Goal: Transaction & Acquisition: Purchase product/service

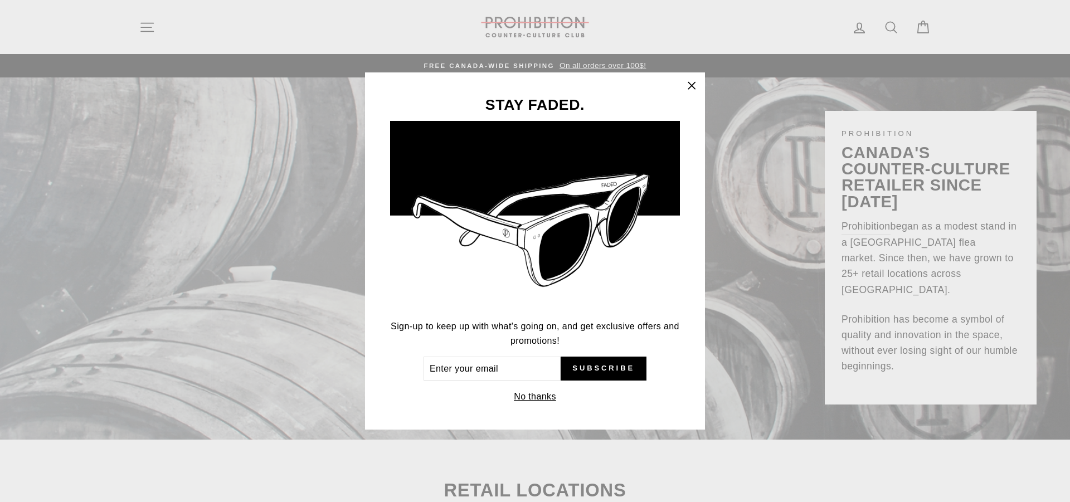
click at [693, 83] on icon "button" at bounding box center [692, 86] width 16 height 16
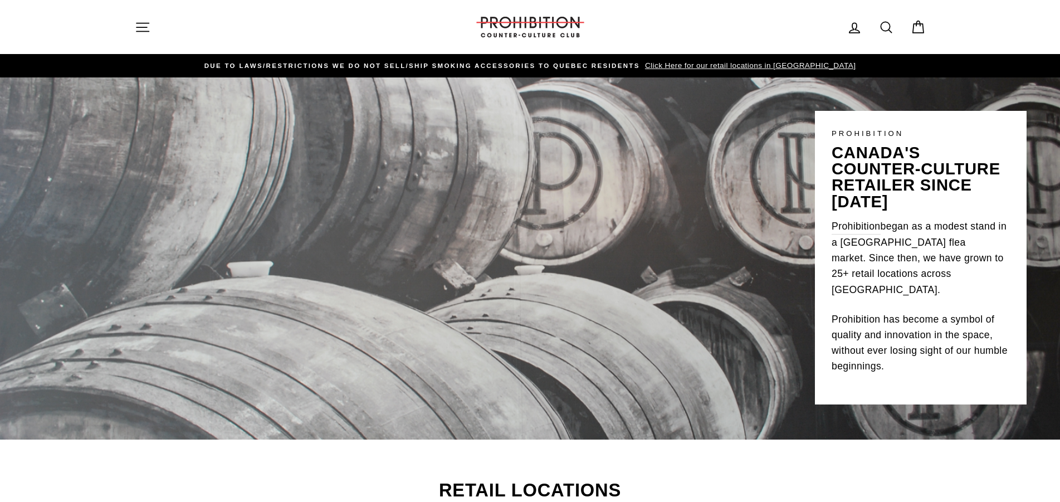
click at [145, 25] on icon "button" at bounding box center [143, 28] width 16 height 16
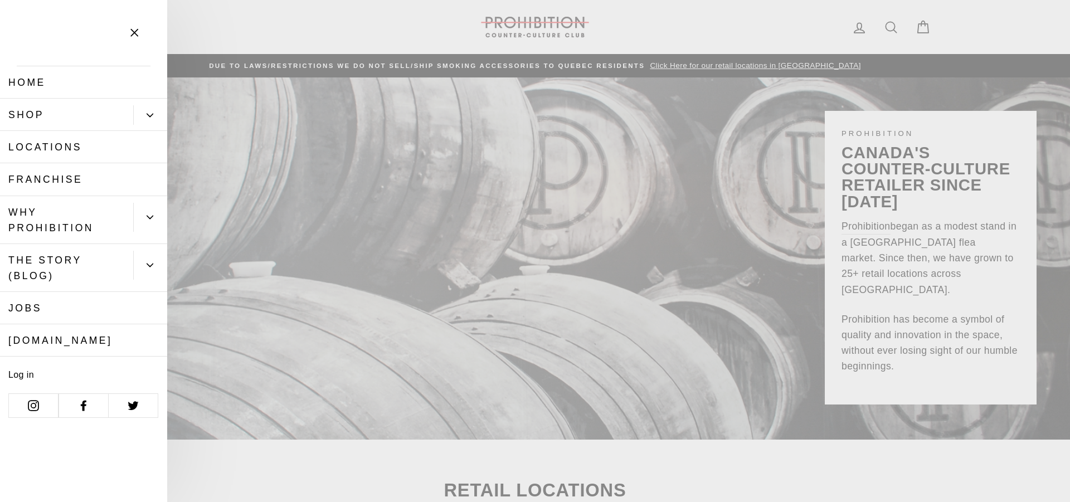
click at [20, 113] on link "Shop" at bounding box center [66, 115] width 133 height 32
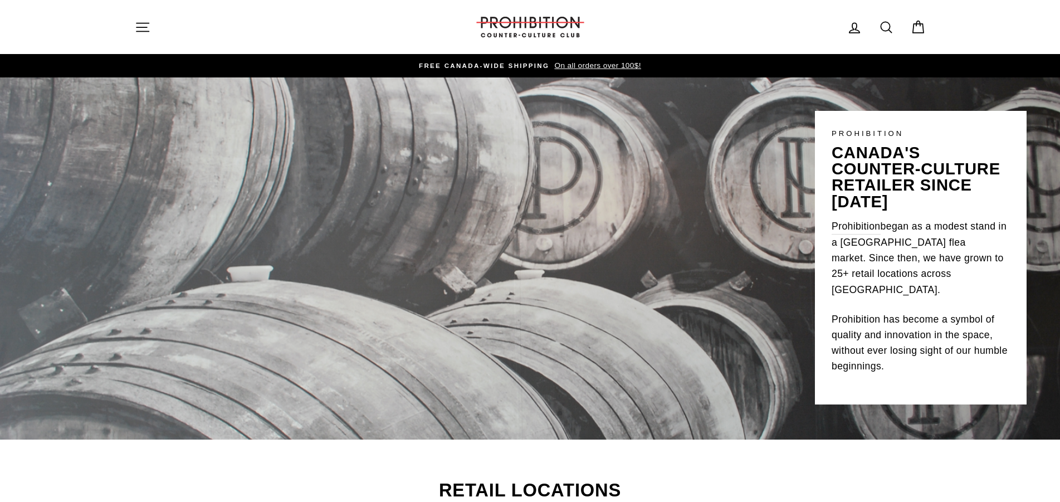
click at [145, 29] on icon "button" at bounding box center [143, 28] width 16 height 16
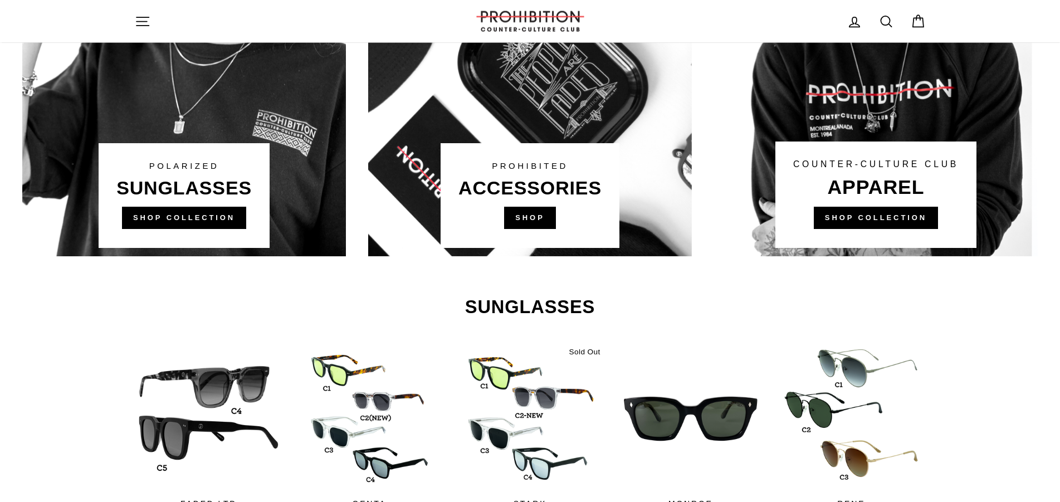
scroll to position [758, 0]
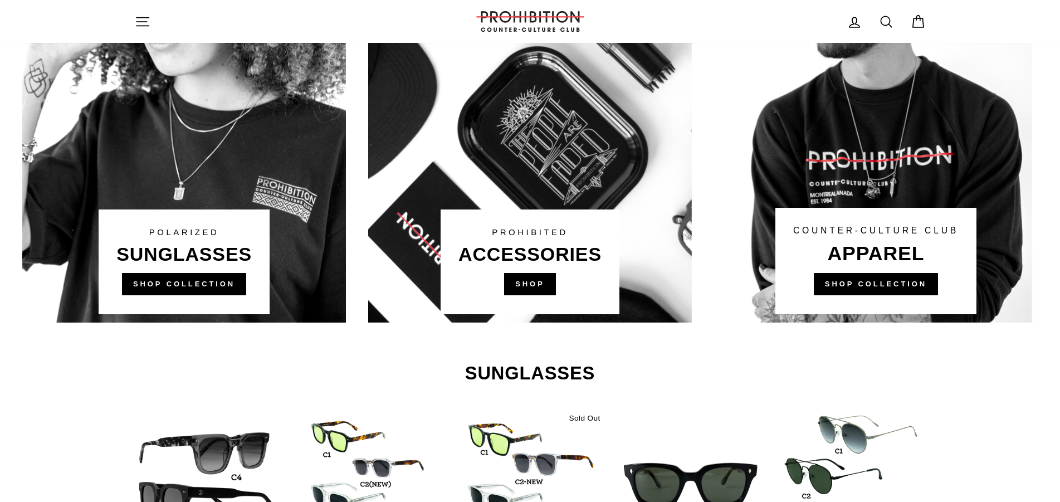
click at [540, 287] on link at bounding box center [530, 110] width 324 height 423
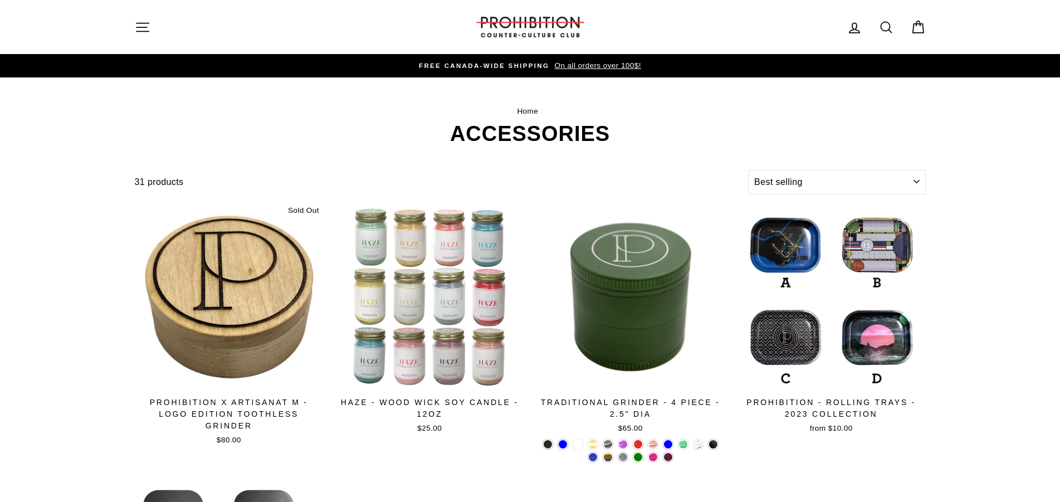
select select "best-selling"
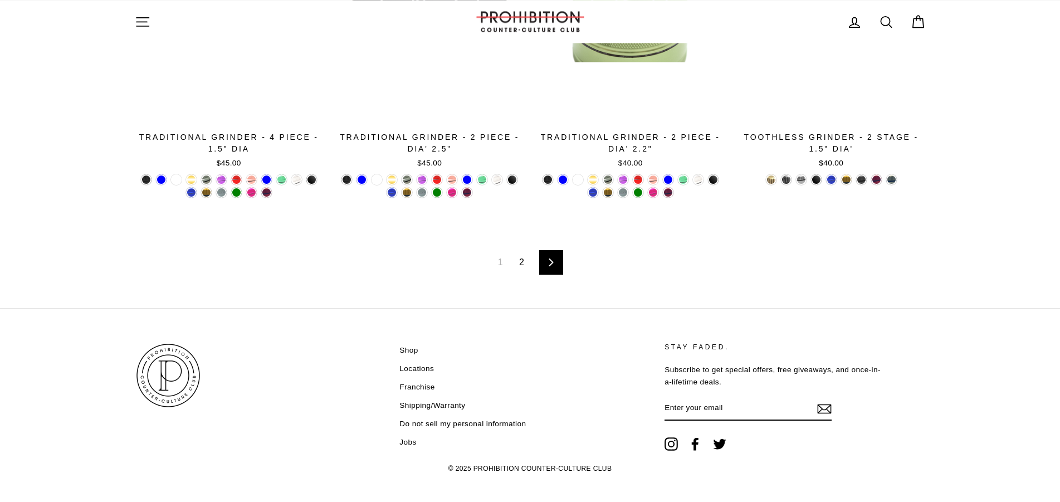
scroll to position [1882, 0]
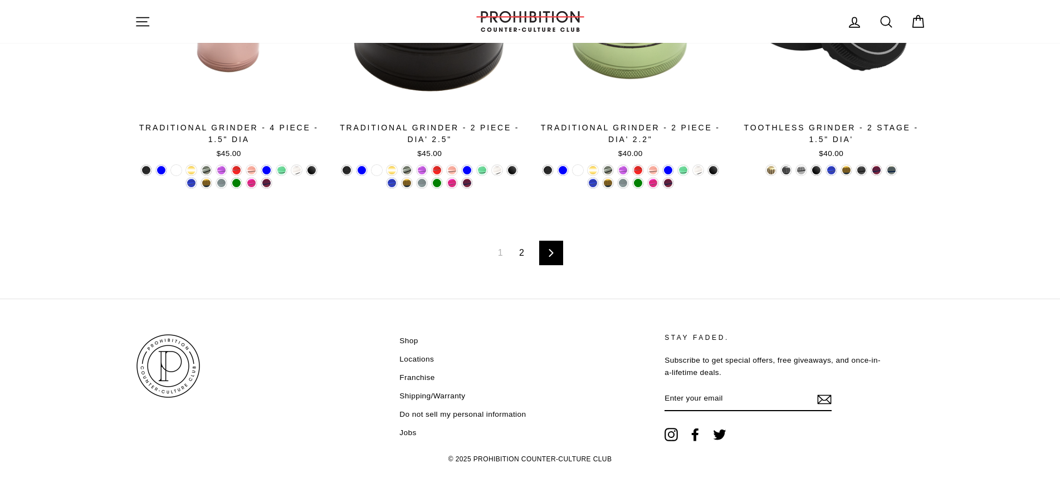
click at [554, 258] on link "Next" at bounding box center [551, 253] width 24 height 25
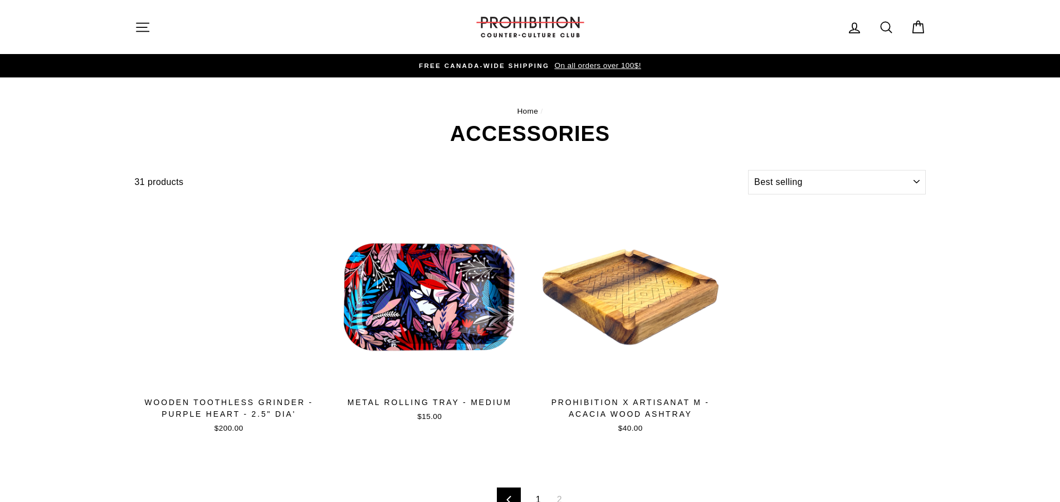
select select "best-selling"
